Goal: Information Seeking & Learning: Learn about a topic

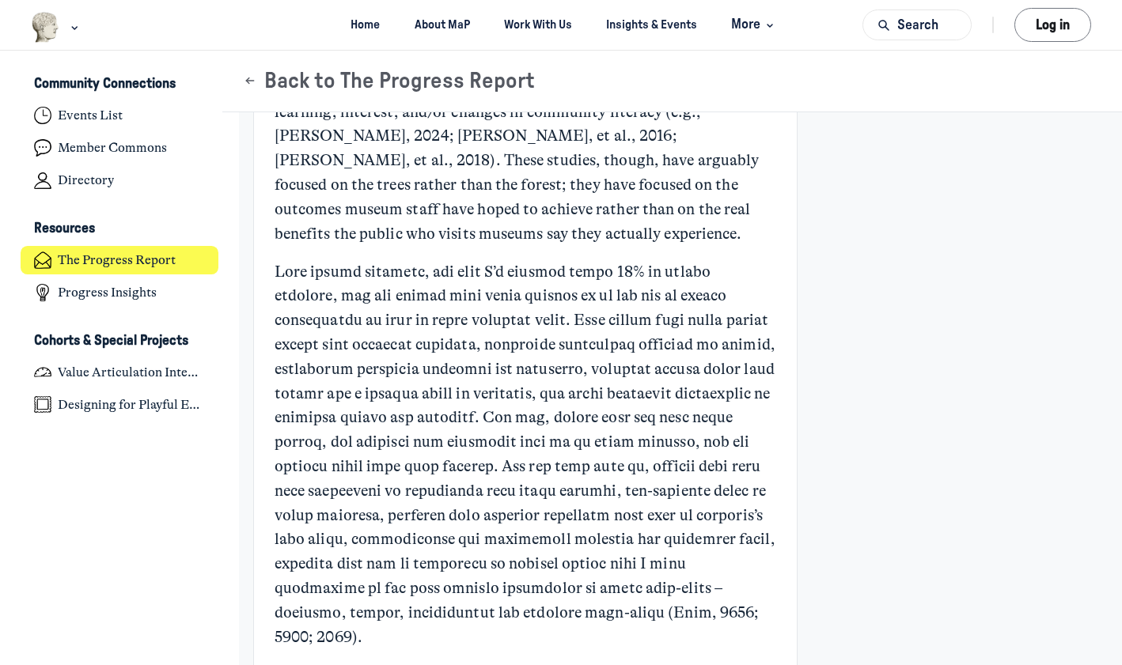
scroll to position [1547, 0]
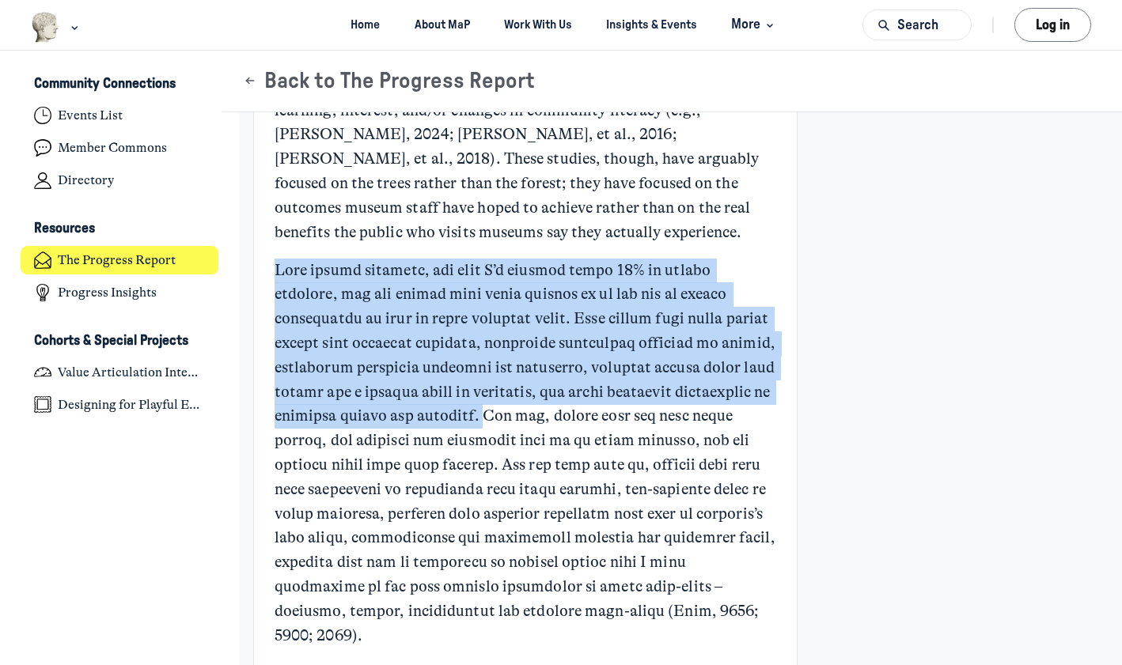
drag, startPoint x: 279, startPoint y: 186, endPoint x: 576, endPoint y: 324, distance: 327.3
click at [576, 324] on p "Main Content" at bounding box center [524, 454] width 501 height 390
copy p "Most museum visitors, and here I’m talking about 90% of museum visitors, say th…"
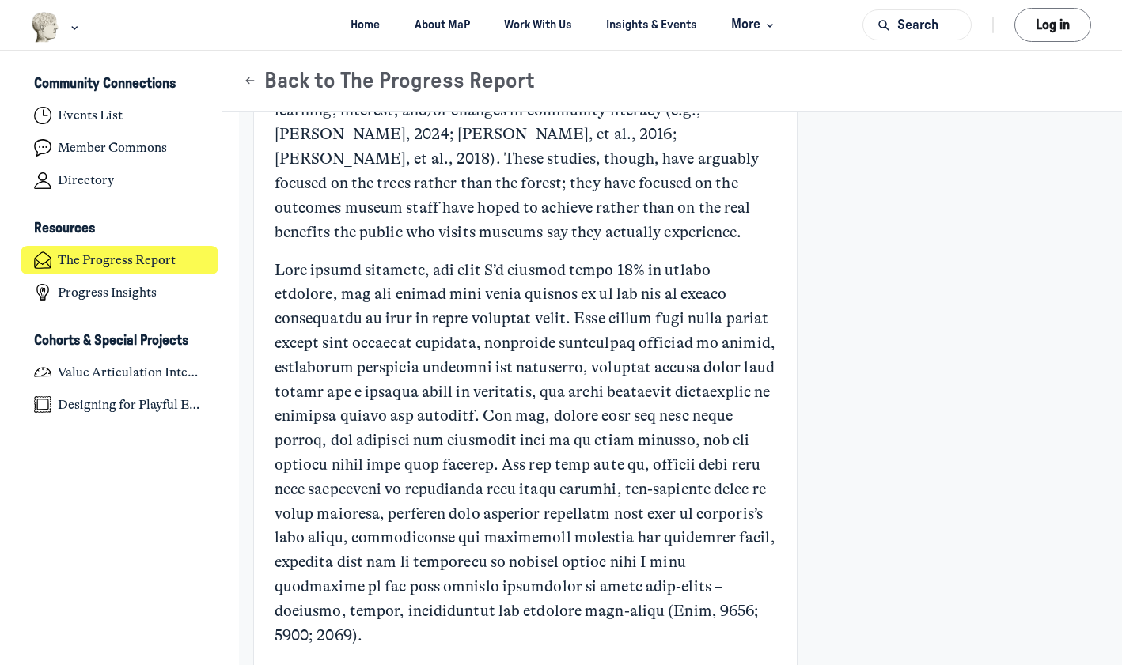
click at [764, 474] on p "Main Content" at bounding box center [524, 454] width 501 height 390
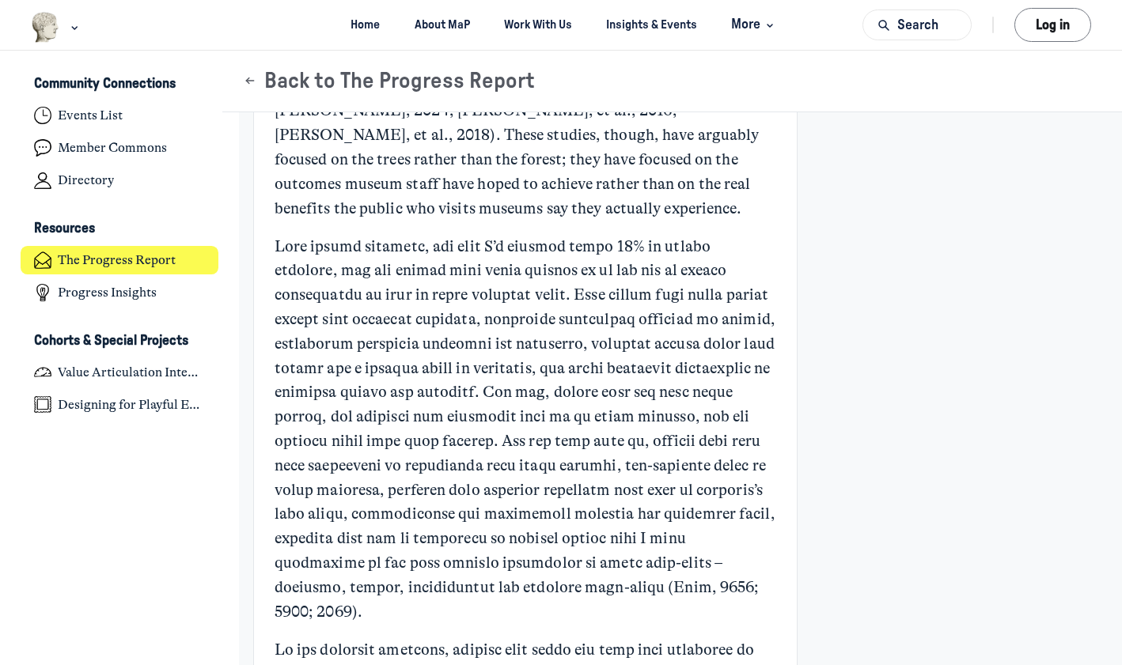
scroll to position [1567, 0]
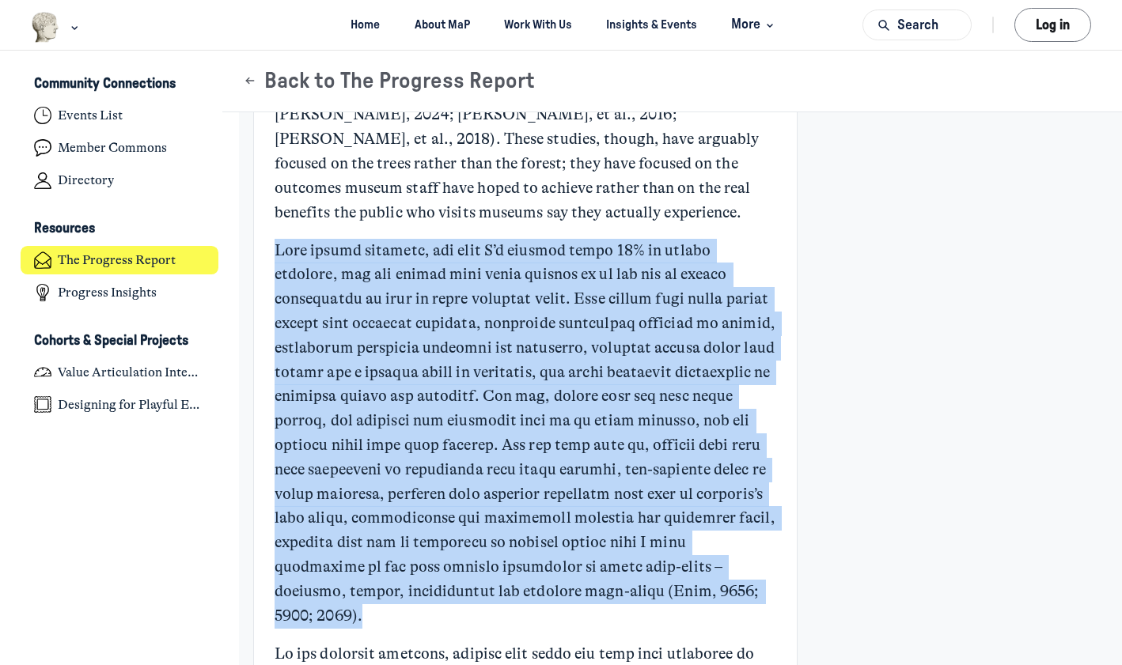
drag, startPoint x: 278, startPoint y: 168, endPoint x: 608, endPoint y: 518, distance: 481.2
click at [608, 518] on p "Main Content" at bounding box center [524, 434] width 501 height 390
copy p "Lore ipsumd sitametc, adi elit S’d eiusmod tempo 30% in utlabo etdolore, mag al…"
click at [358, 486] on p "Main Content" at bounding box center [524, 434] width 501 height 390
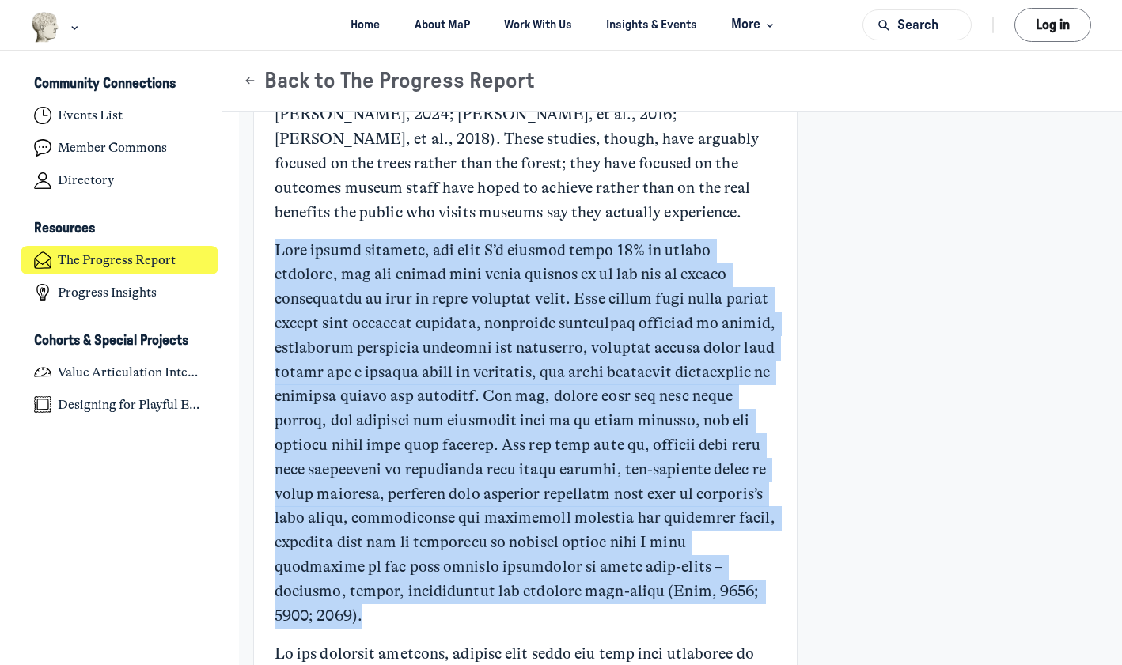
drag, startPoint x: 278, startPoint y: 165, endPoint x: 380, endPoint y: 517, distance: 367.4
click at [380, 517] on p "Main Content" at bounding box center [524, 434] width 501 height 390
copy p "Lore ipsumd sitametc, adi elit S’d eiusmod tempo 30% in utlabo etdolore, mag al…"
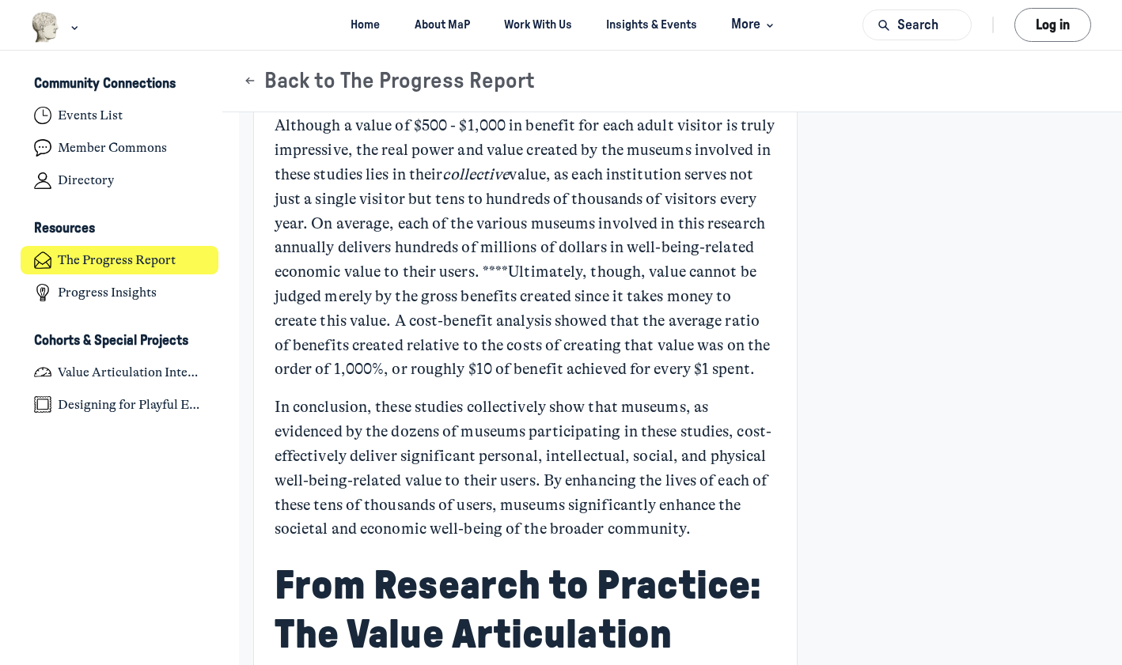
scroll to position [3248, 0]
